Goal: Task Accomplishment & Management: Complete application form

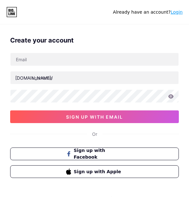
type input "[EMAIL_ADDRESS][DOMAIN_NAME]"
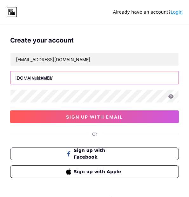
click at [36, 80] on input "text" at bounding box center [94, 77] width 168 height 13
type input "b"
type input "o"
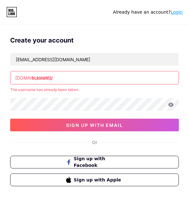
click at [31, 79] on div "bio.link/" at bounding box center [33, 78] width 37 height 7
click at [32, 78] on input "bookshop" at bounding box center [94, 77] width 168 height 13
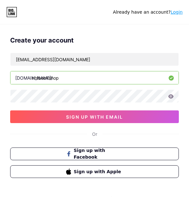
click at [60, 78] on input "nhibookshop" at bounding box center [94, 77] width 168 height 13
type input "nhibookstore"
click at [171, 95] on icon at bounding box center [171, 96] width 6 height 4
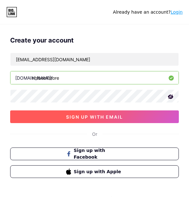
click at [133, 116] on button "sign up with email" at bounding box center [94, 116] width 168 height 13
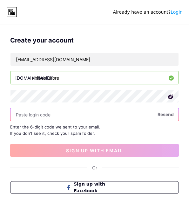
click at [42, 115] on input "text" at bounding box center [94, 114] width 168 height 13
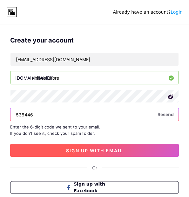
type input "538446"
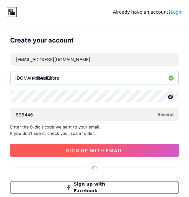
click at [81, 152] on span "sign up with email" at bounding box center [94, 150] width 57 height 5
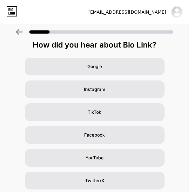
click at [19, 35] on icon at bounding box center [19, 32] width 7 height 6
click at [22, 33] on icon at bounding box center [19, 32] width 7 height 6
click at [12, 14] on icon at bounding box center [12, 13] width 2 height 3
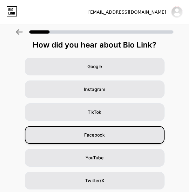
click at [133, 134] on div "Facebook" at bounding box center [95, 135] width 140 height 18
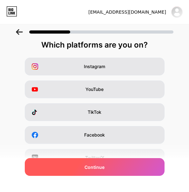
click at [128, 165] on div "Continue" at bounding box center [95, 167] width 140 height 18
click at [98, 167] on span "Continue" at bounding box center [94, 167] width 20 height 7
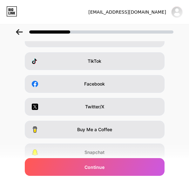
scroll to position [85, 0]
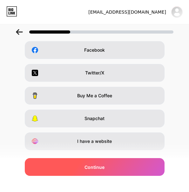
click at [129, 166] on div "Continue" at bounding box center [95, 167] width 140 height 18
